Goal: Task Accomplishment & Management: Complete application form

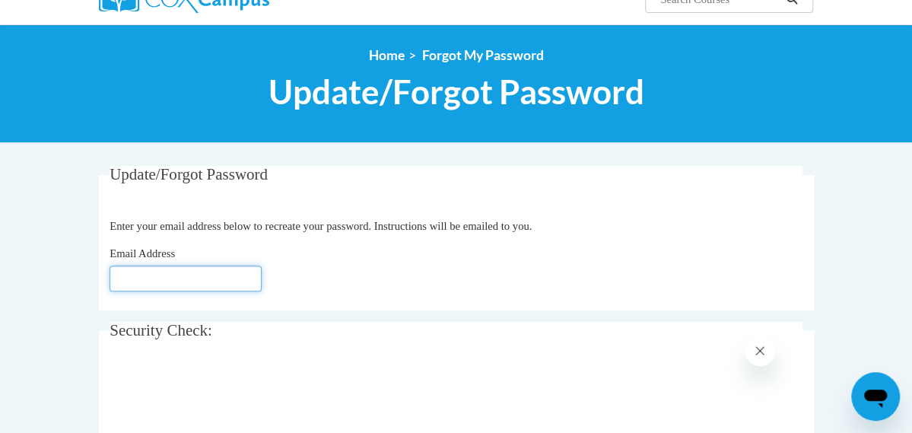
click at [110, 284] on input "Email Address" at bounding box center [186, 278] width 152 height 26
type input "[EMAIL_ADDRESS][DOMAIN_NAME]"
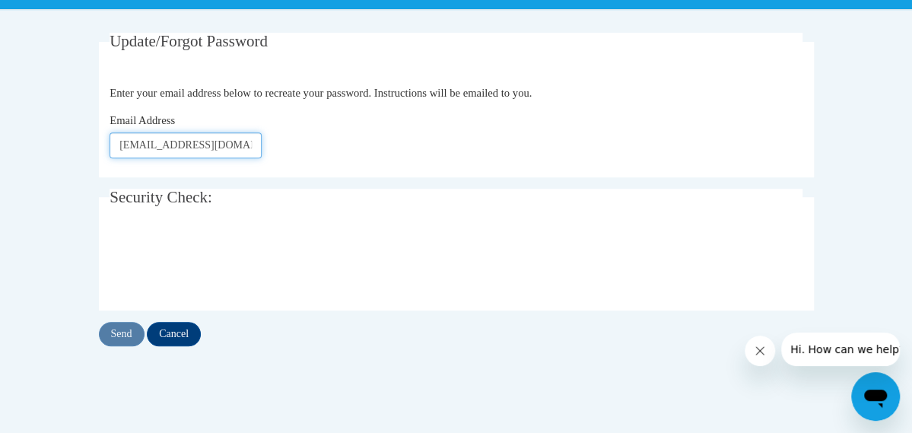
scroll to position [276, 0]
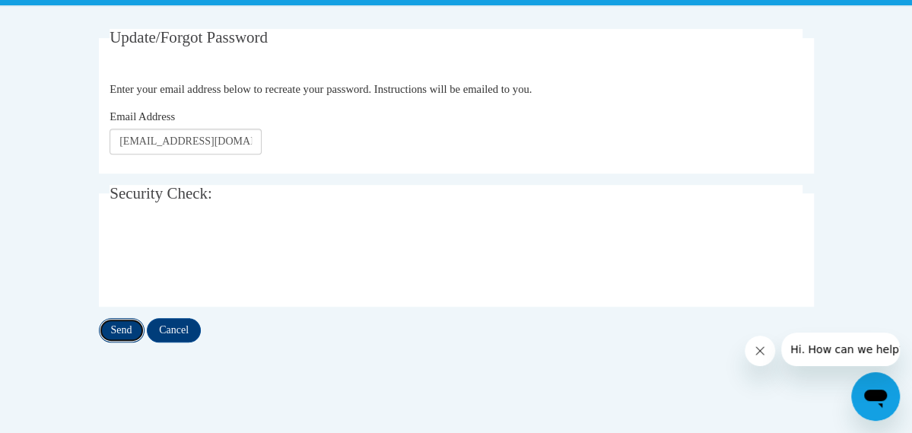
click at [99, 320] on input "Send" at bounding box center [122, 330] width 46 height 24
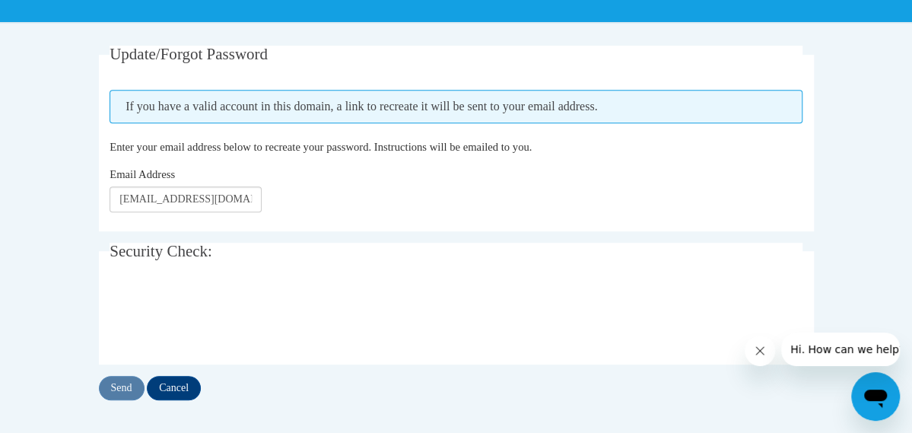
scroll to position [260, 0]
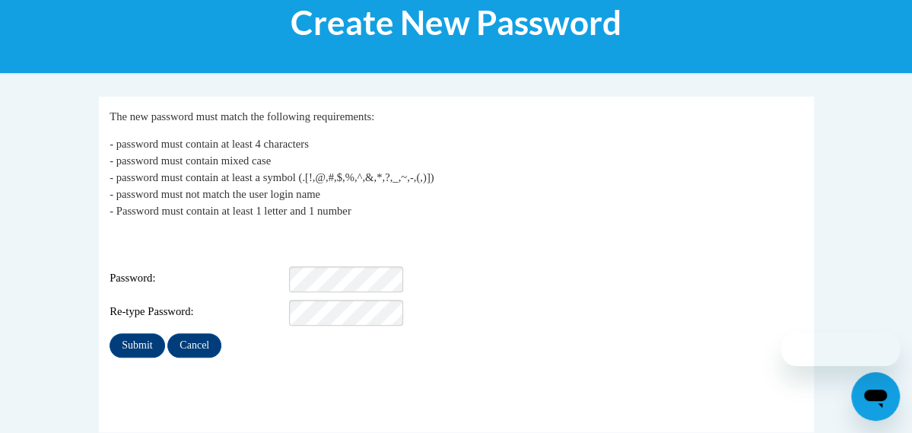
scroll to position [211, 0]
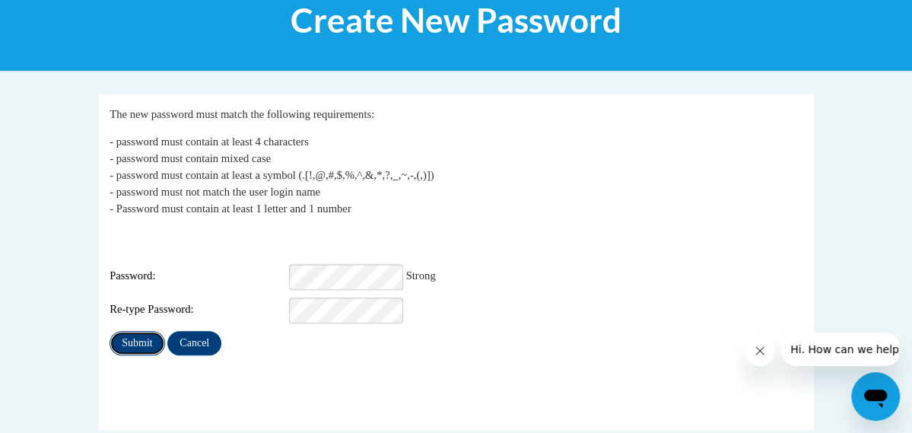
click at [110, 335] on input "Submit" at bounding box center [137, 343] width 55 height 24
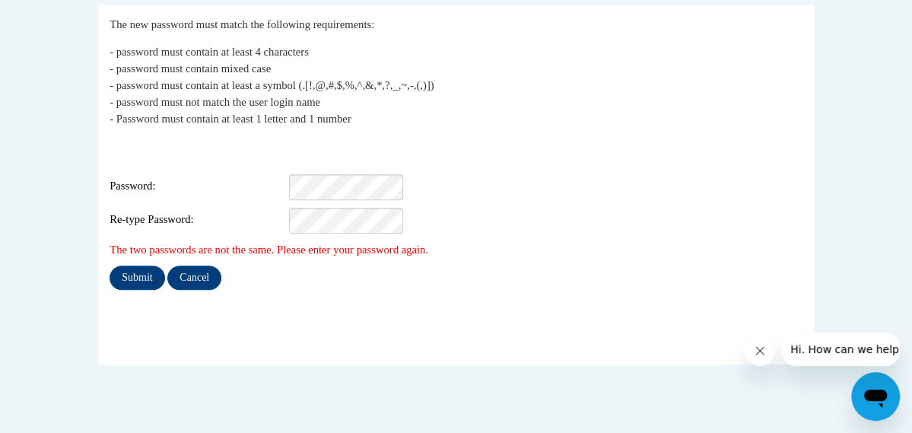
scroll to position [301, 0]
click at [279, 189] on div "Login: aflory@ddschools.org Password: Re-type Password:" at bounding box center [456, 185] width 693 height 95
click at [110, 265] on input "Submit" at bounding box center [137, 277] width 55 height 24
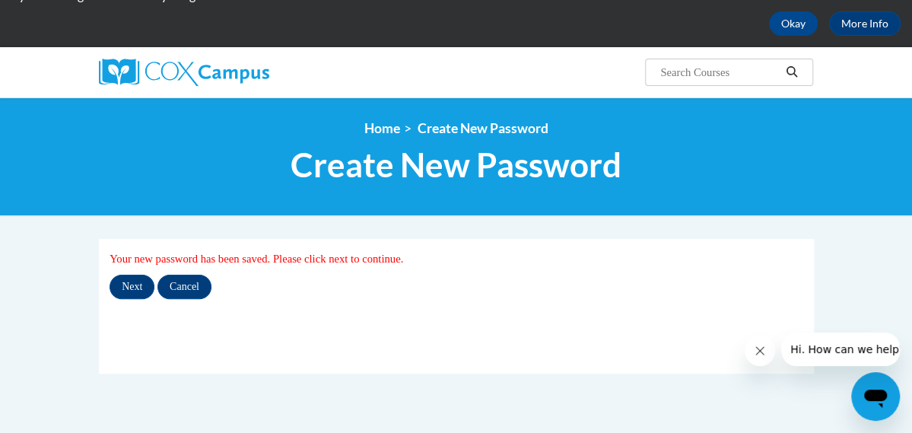
scroll to position [67, 0]
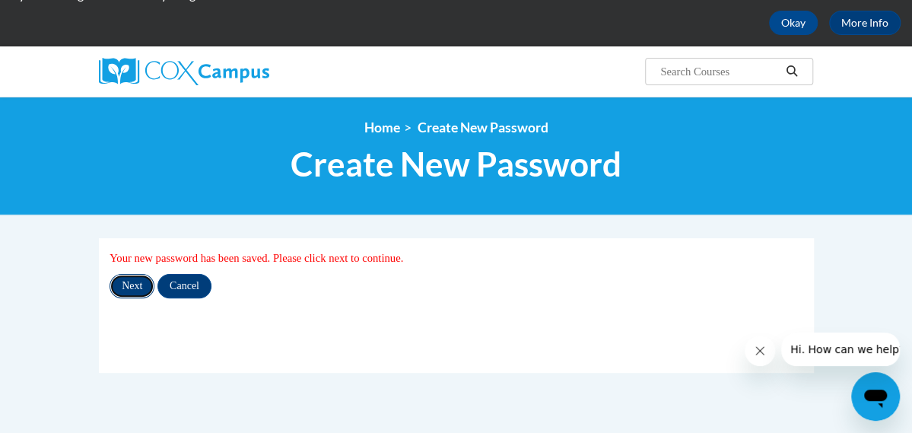
click at [110, 287] on input "Next" at bounding box center [132, 286] width 45 height 24
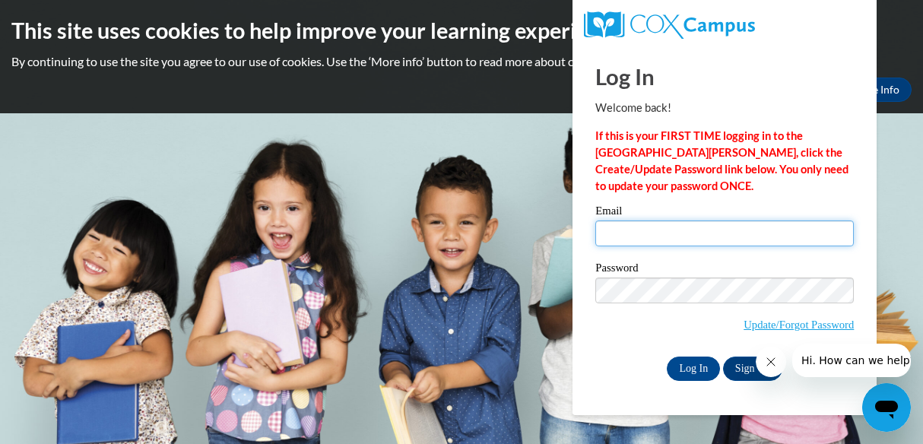
click at [691, 227] on input "Email" at bounding box center [725, 234] width 259 height 26
type input "aflory@ddschools.org"
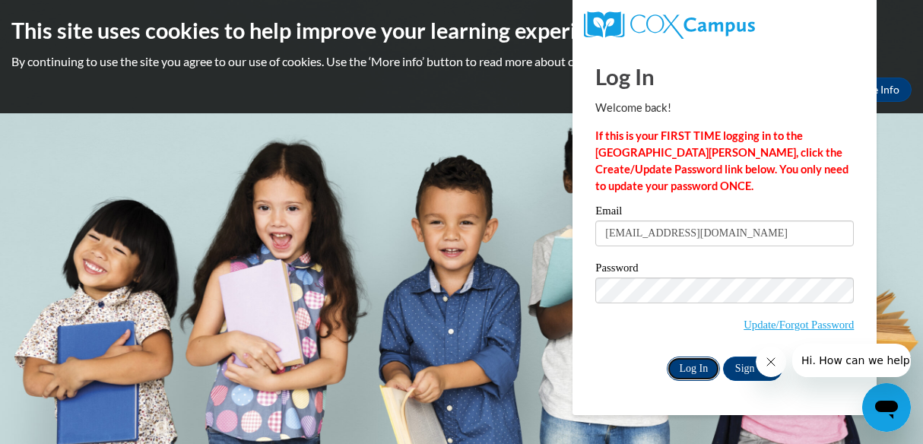
click at [692, 367] on input "Log In" at bounding box center [693, 369] width 53 height 24
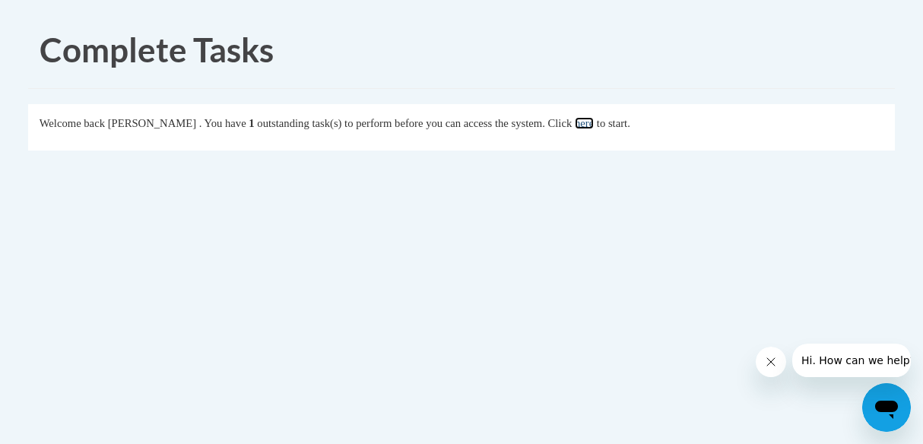
click at [594, 126] on link "here" at bounding box center [584, 123] width 19 height 12
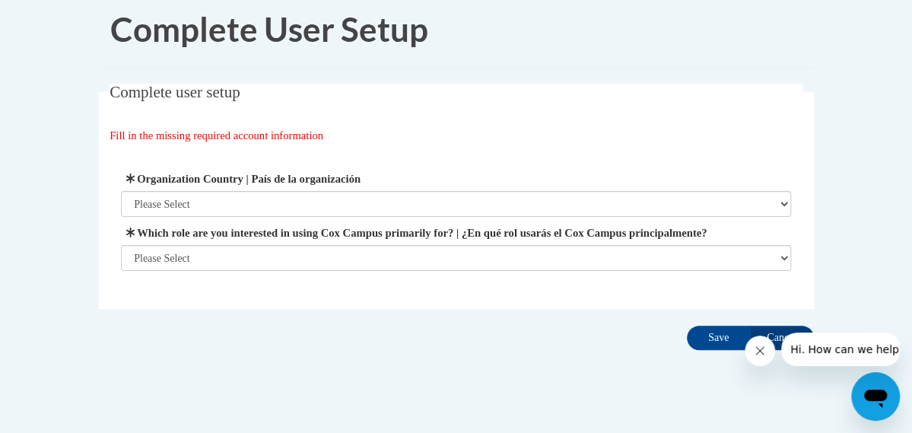
scroll to position [21, 0]
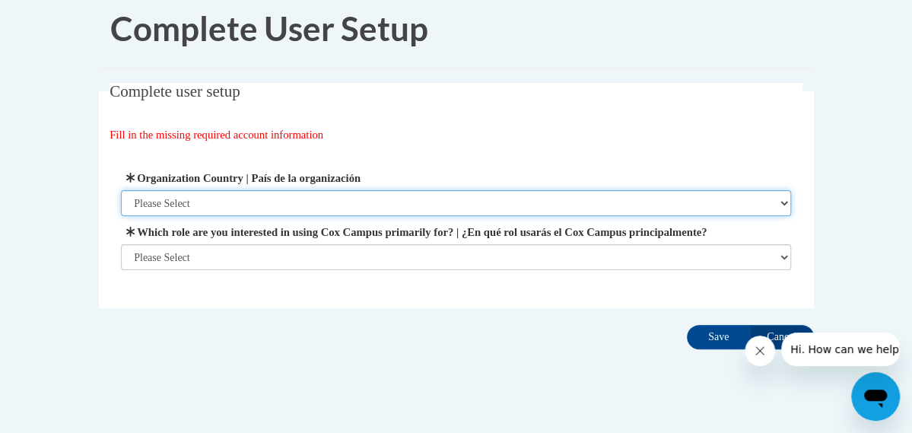
click at [201, 202] on select "Please Select United States | Estados Unidos Outside of the United States | Fue…" at bounding box center [456, 203] width 670 height 26
select select "ad49bcad-a171-4b2e-b99c-48b446064914"
click at [121, 190] on select "Please Select United States | Estados Unidos Outside of the United States | Fue…" at bounding box center [456, 203] width 670 height 26
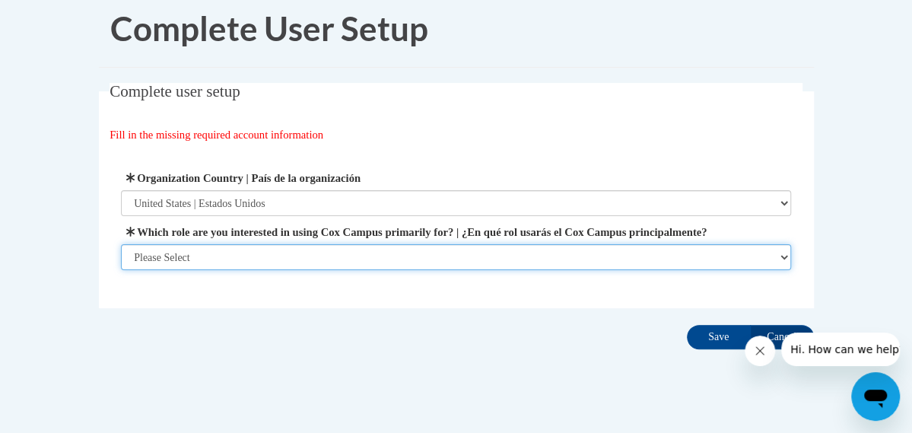
click at [191, 248] on select "Please Select College/University | Colegio/Universidad Community/Nonprofit Part…" at bounding box center [456, 257] width 670 height 26
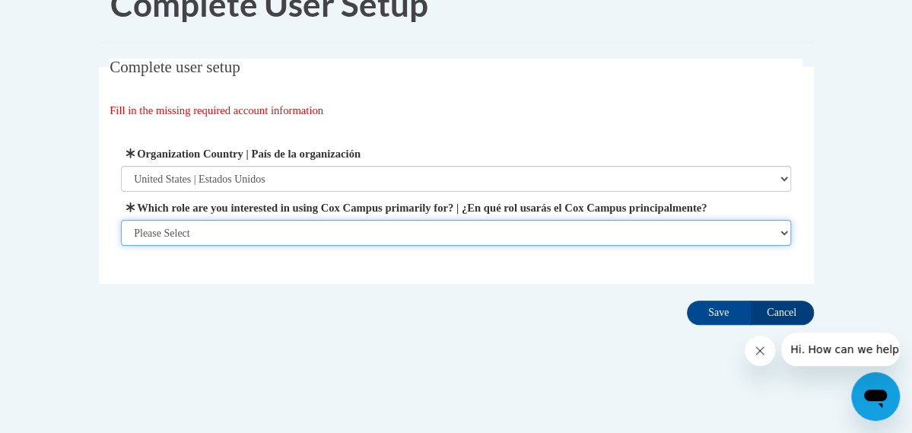
click at [176, 233] on select "Please Select College/University | Colegio/Universidad Community/Nonprofit Part…" at bounding box center [456, 233] width 670 height 26
select select "fbf2d438-af2f-41f8-98f1-81c410e29de3"
click at [121, 246] on select "Please Select College/University | Colegio/Universidad Community/Nonprofit Part…" at bounding box center [456, 233] width 670 height 26
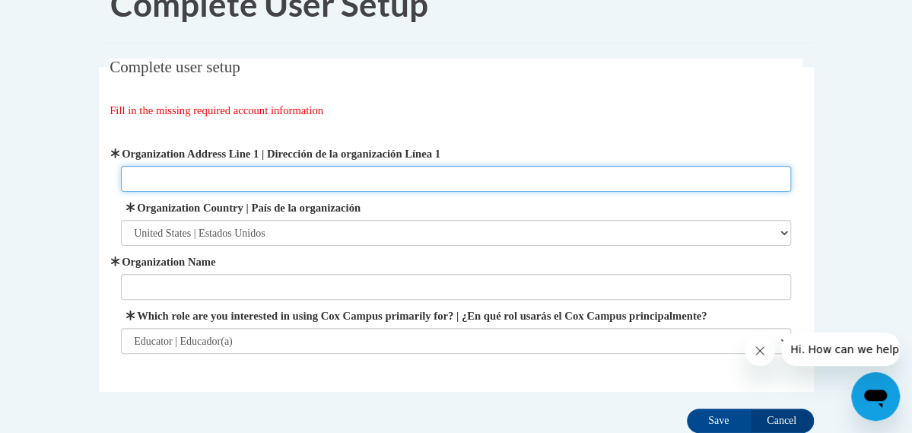
click at [171, 176] on input "Organization Address Line 1 | Dirección de la organización Línea 1" at bounding box center [456, 179] width 670 height 26
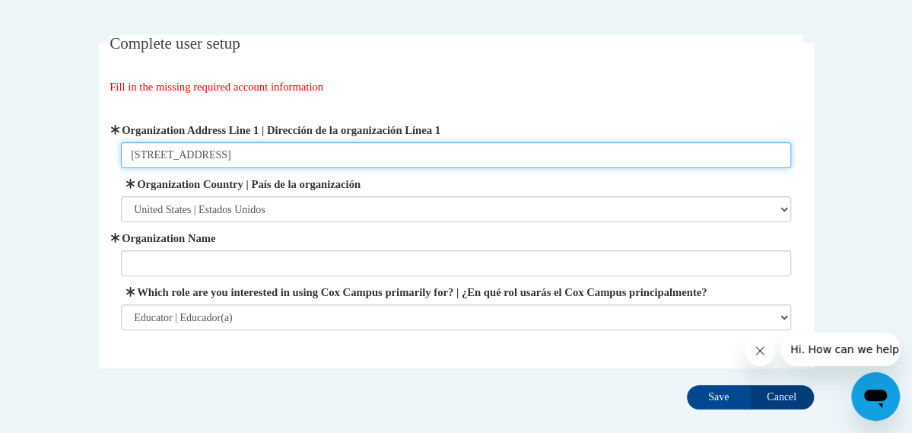
type input "324 Beloit St"
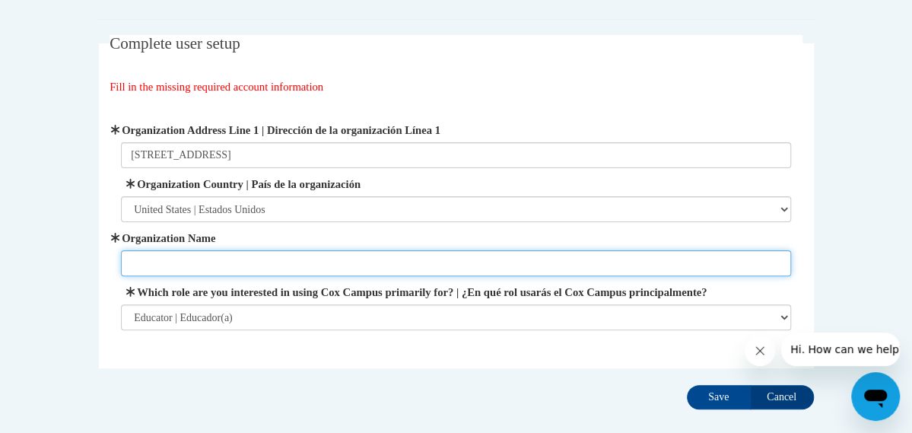
click at [172, 265] on input "Organization Name" at bounding box center [456, 263] width 670 height 26
type input "Delavan Darien School District"
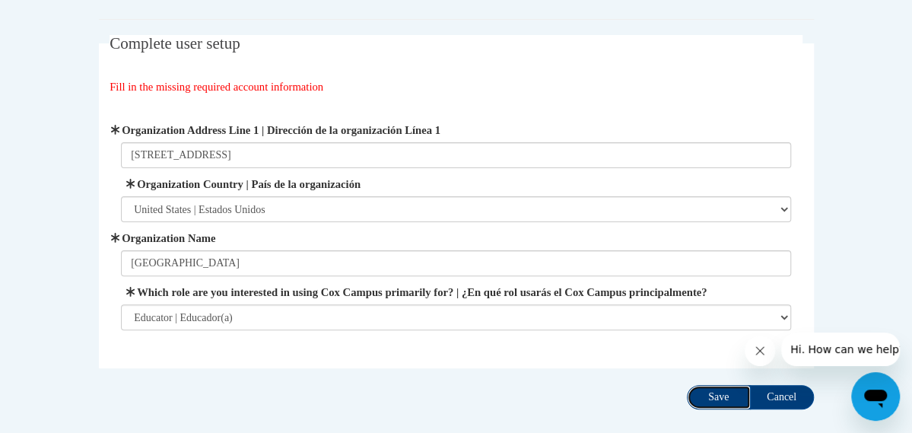
click at [751, 395] on input "Save" at bounding box center [719, 397] width 64 height 24
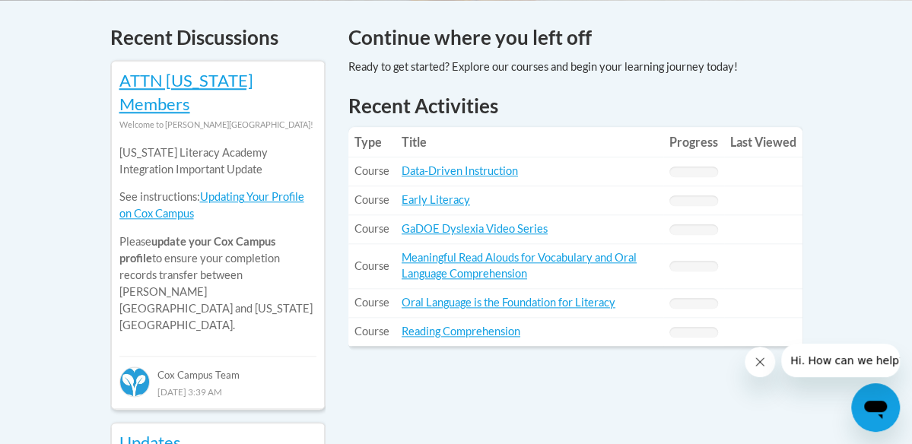
scroll to position [672, 0]
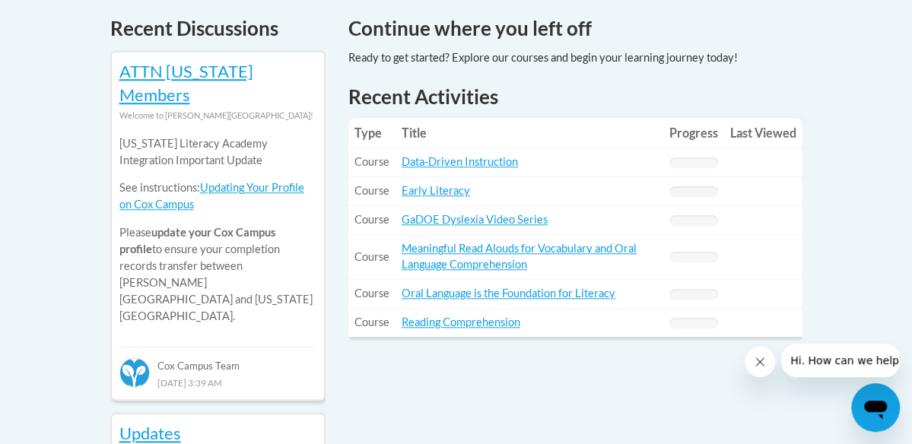
click at [415, 148] on td "Title: Data-Driven Instruction" at bounding box center [529, 162] width 268 height 29
click at [418, 155] on link "Data-Driven Instruction" at bounding box center [460, 161] width 116 height 13
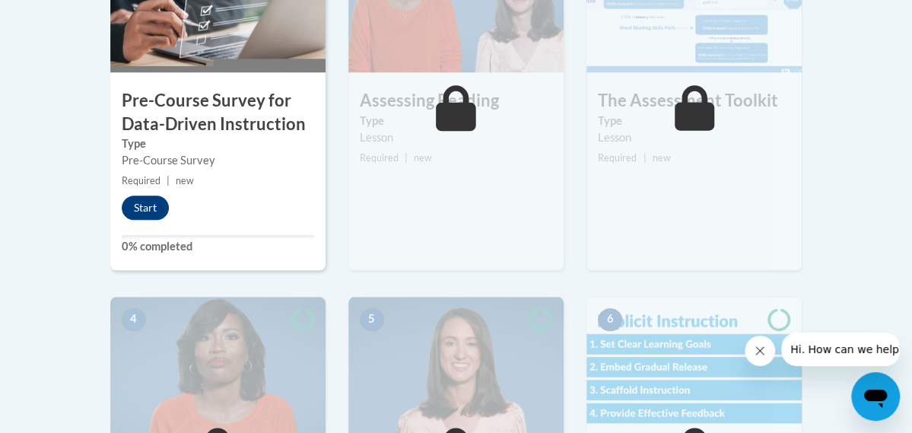
scroll to position [615, 0]
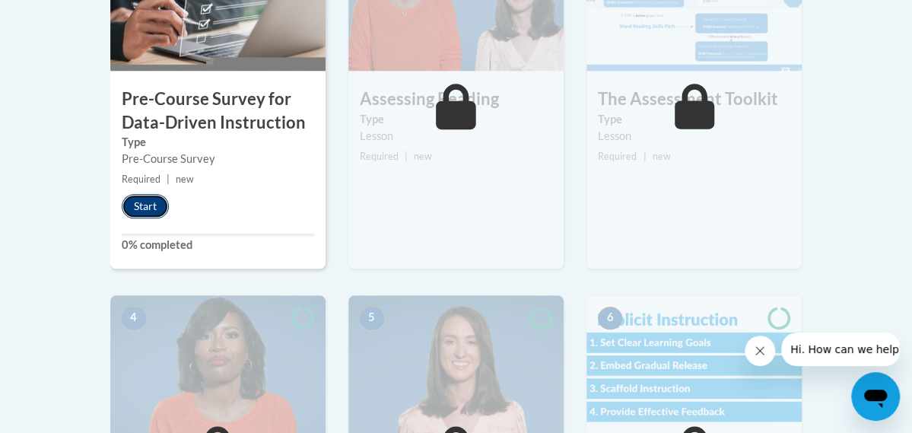
click at [122, 209] on button "Start" at bounding box center [145, 206] width 47 height 24
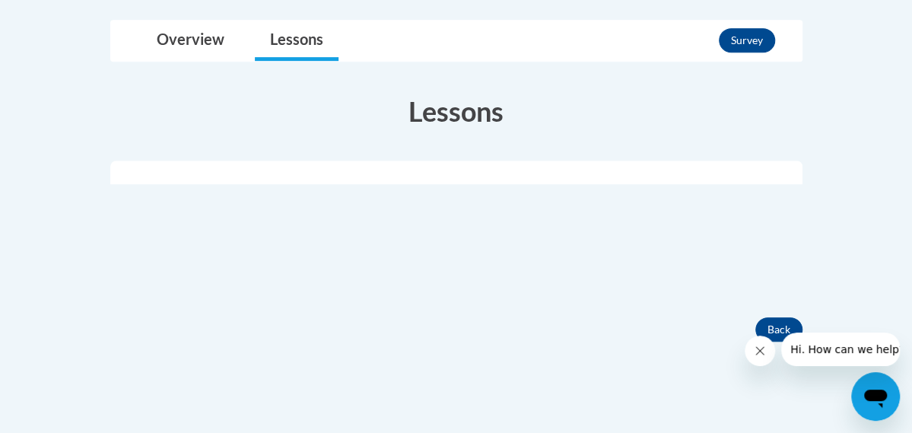
scroll to position [357, 0]
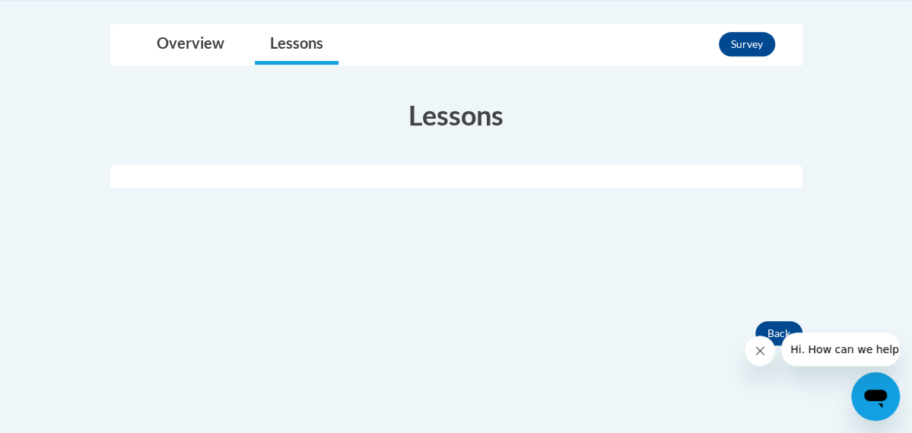
click at [373, 178] on div at bounding box center [456, 176] width 692 height 24
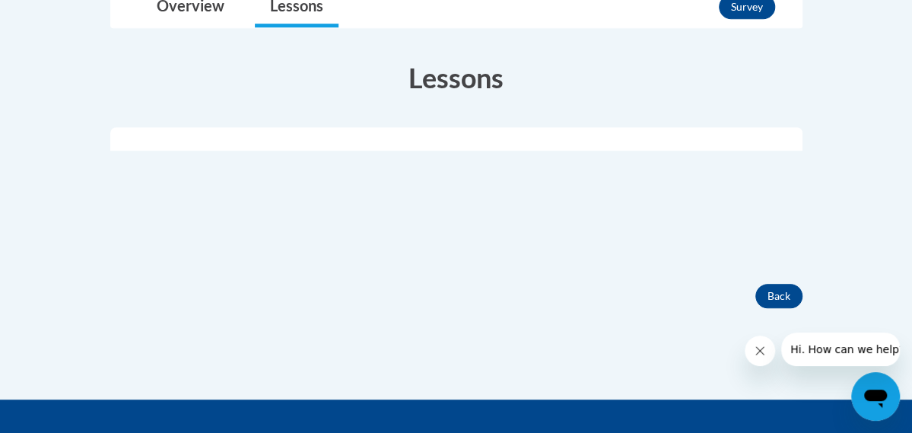
scroll to position [395, 0]
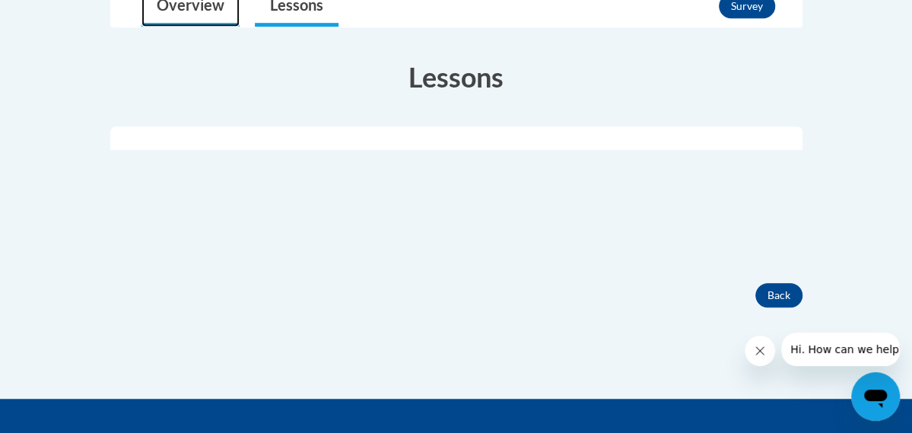
click at [141, 14] on link "Overview" at bounding box center [190, 6] width 98 height 40
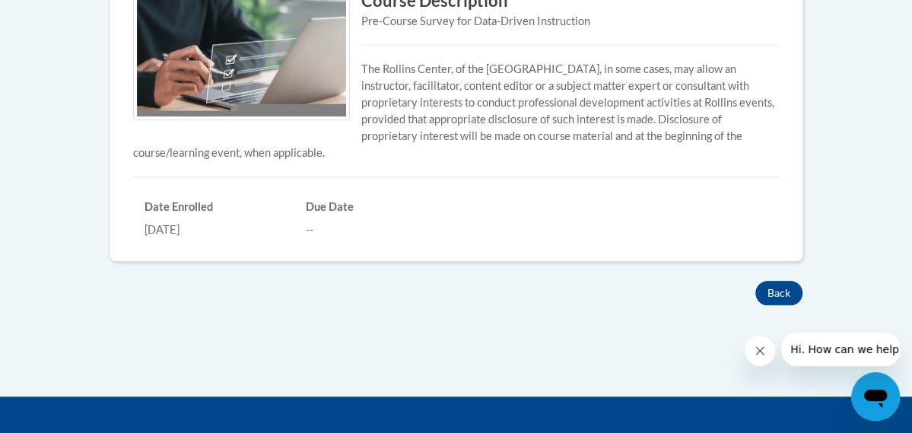
scroll to position [570, 0]
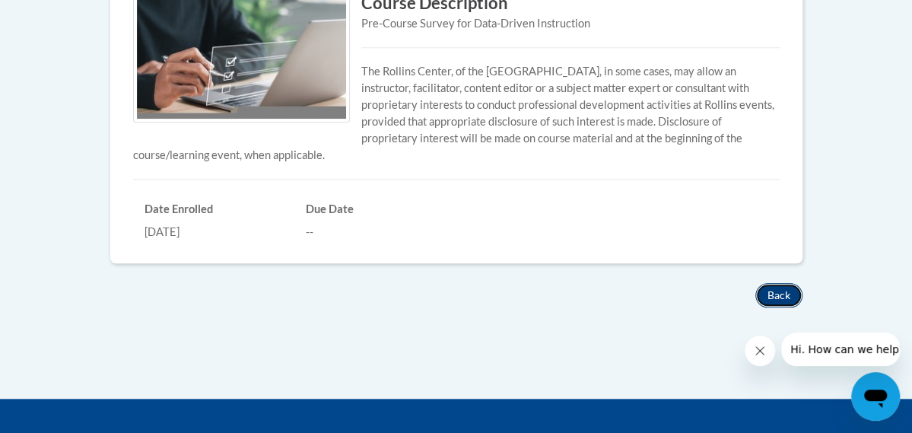
click at [802, 283] on button "Back" at bounding box center [778, 295] width 47 height 24
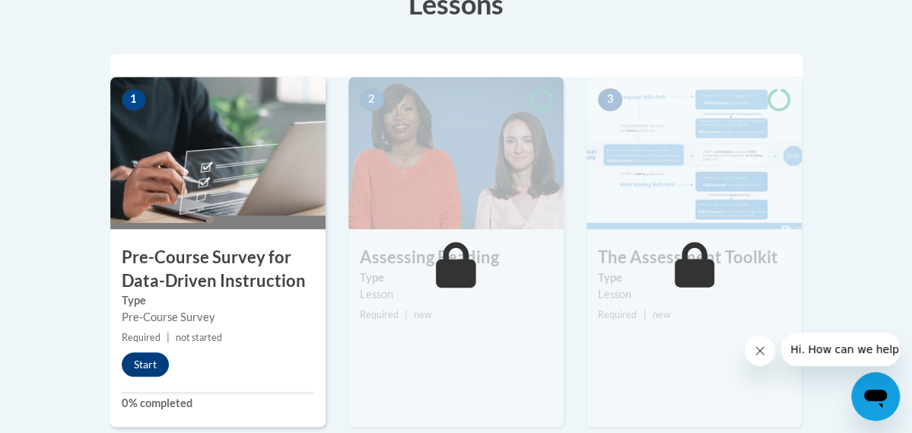
scroll to position [458, 0]
